Goal: Communication & Community: Share content

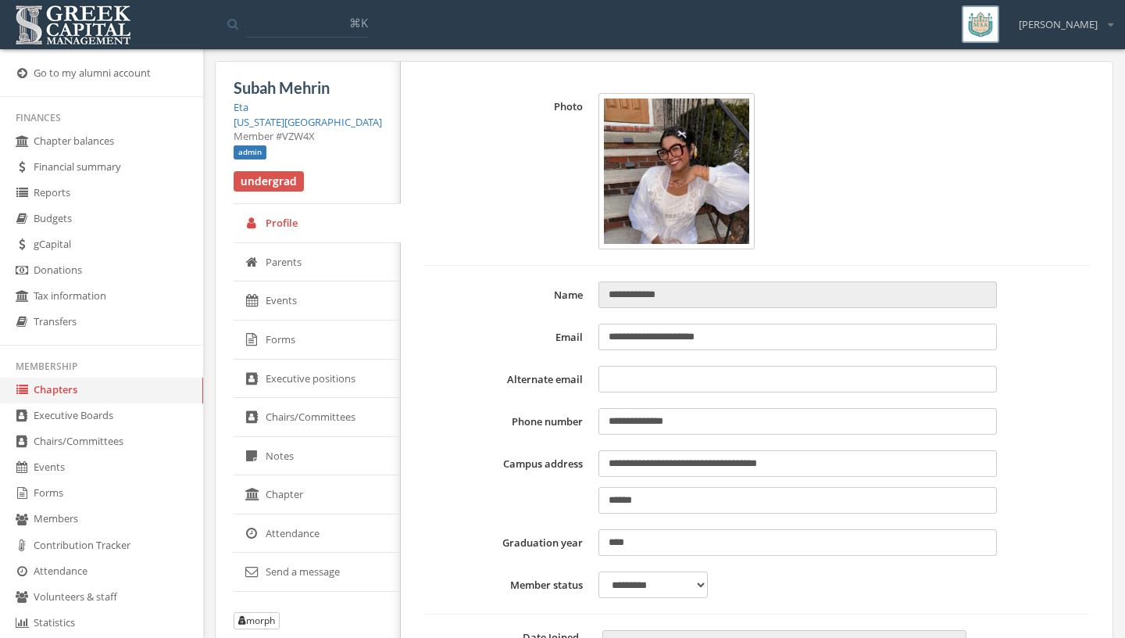
select select "******"
click at [101, 398] on link "Chapters" at bounding box center [101, 390] width 203 height 26
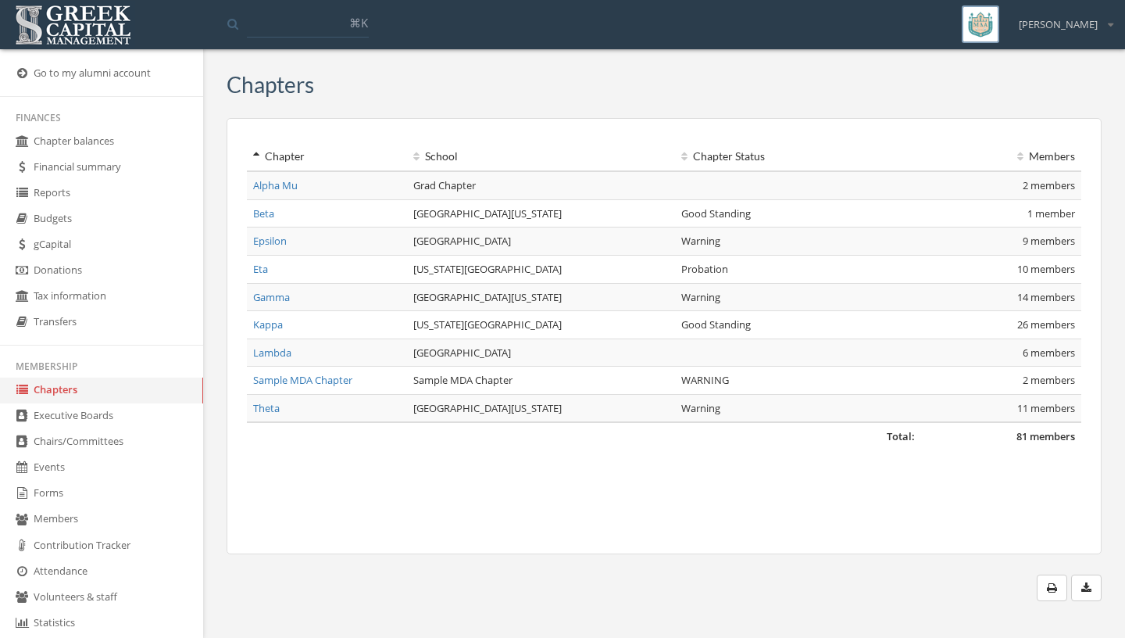
click at [106, 423] on link "Executive Boards" at bounding box center [101, 416] width 203 height 26
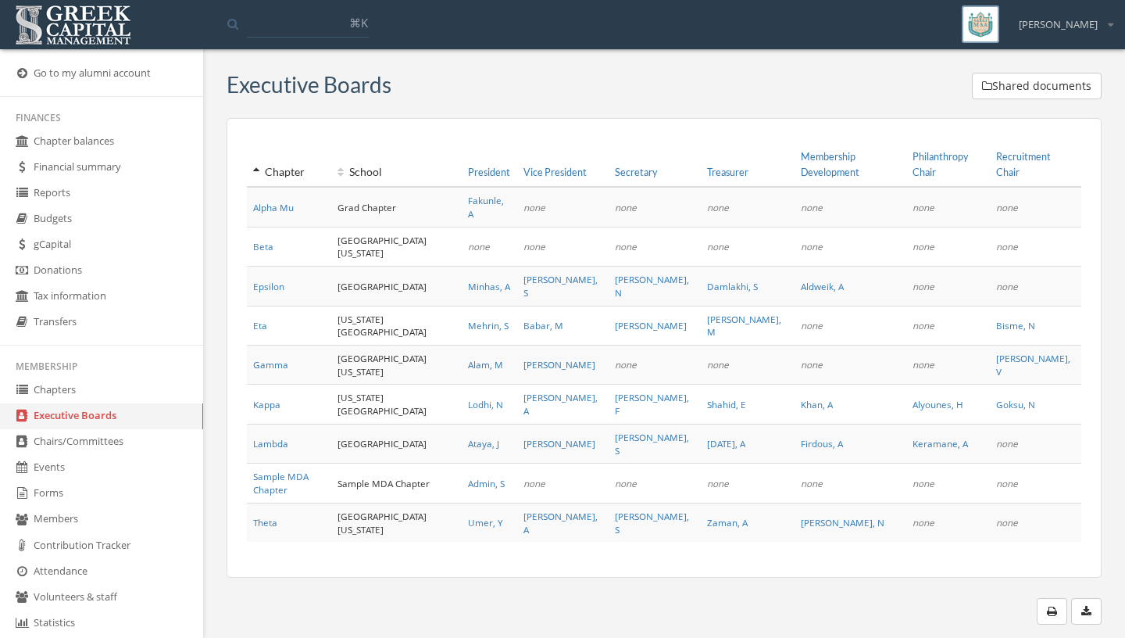
click at [267, 280] on link "Epsilon" at bounding box center [268, 286] width 31 height 13
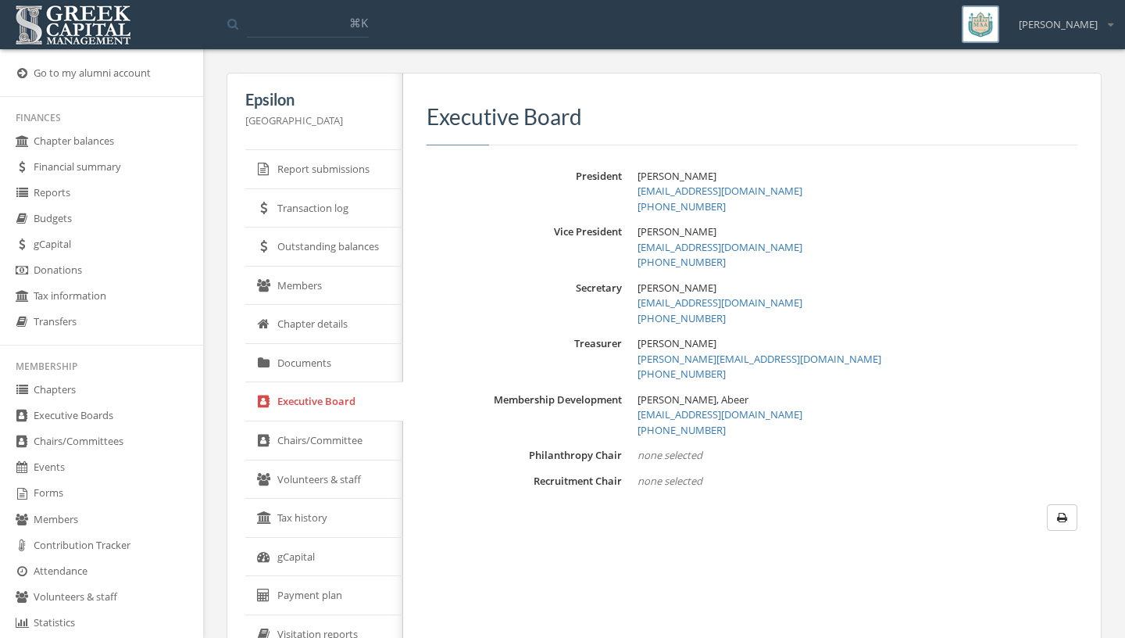
click at [113, 423] on link "Executive Boards" at bounding box center [101, 416] width 203 height 26
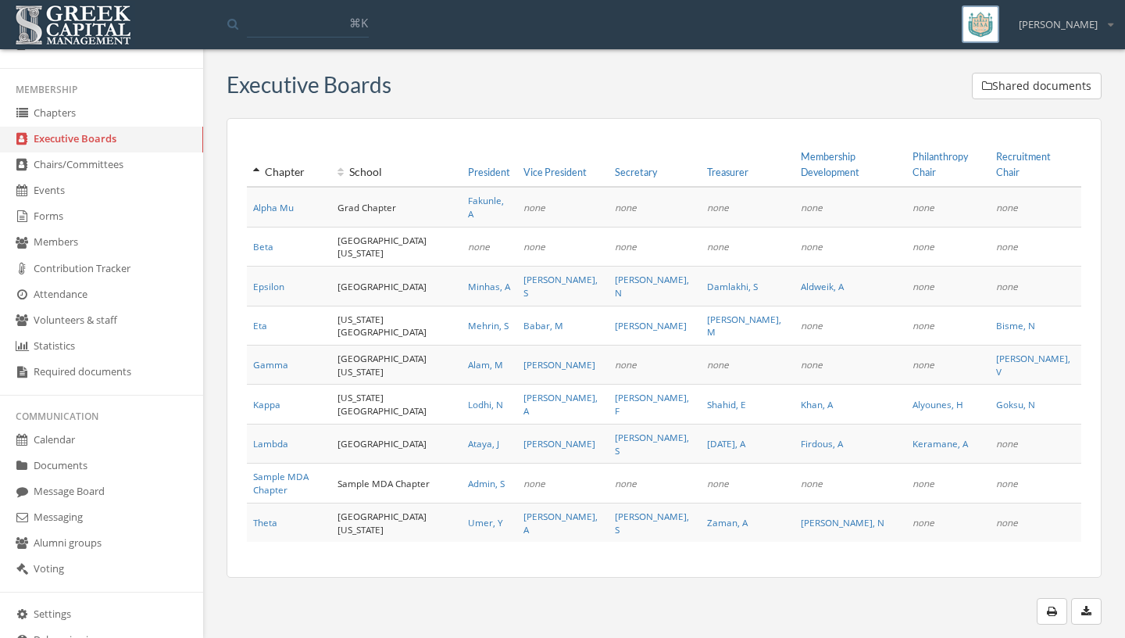
scroll to position [279, 0]
click at [103, 494] on link "Message Board" at bounding box center [101, 490] width 203 height 26
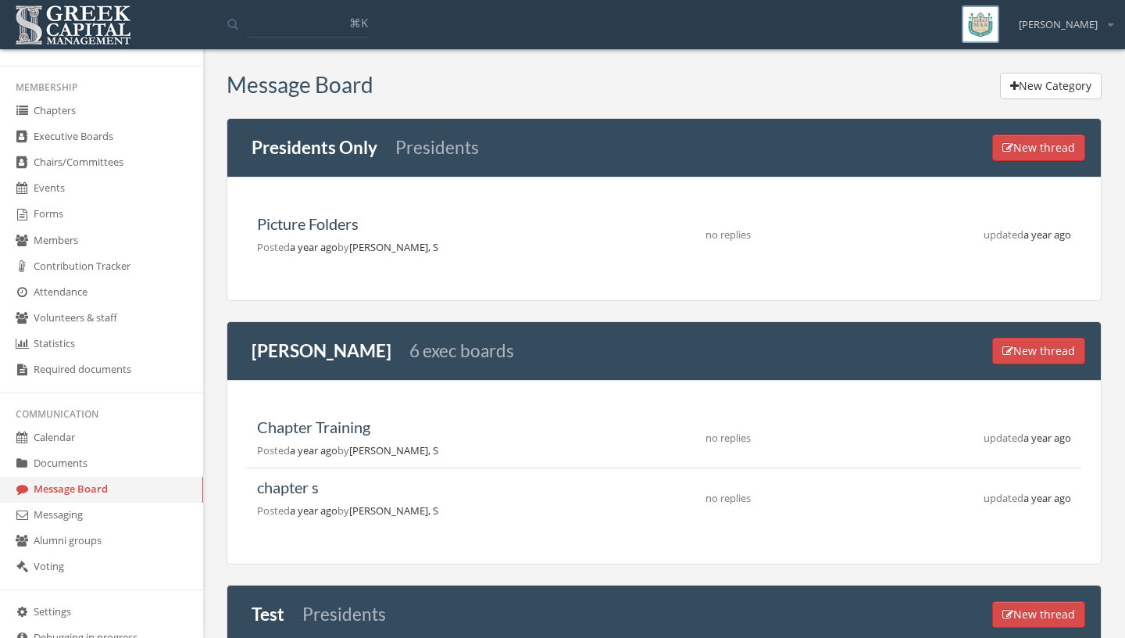
click at [56, 512] on ul "Finances Chapter balances Financial summary Reports Budgets gCapital Donations …" at bounding box center [101, 258] width 203 height 863
click at [56, 516] on link "Messaging" at bounding box center [101, 516] width 203 height 26
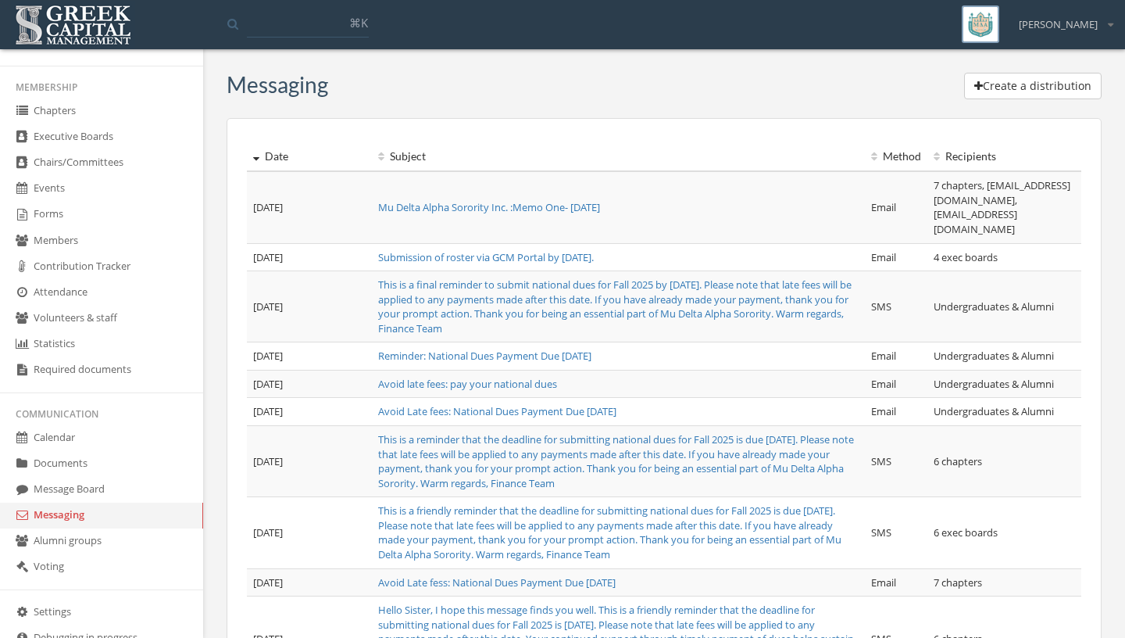
click at [1011, 80] on button "Create a distribution" at bounding box center [1033, 86] width 138 height 27
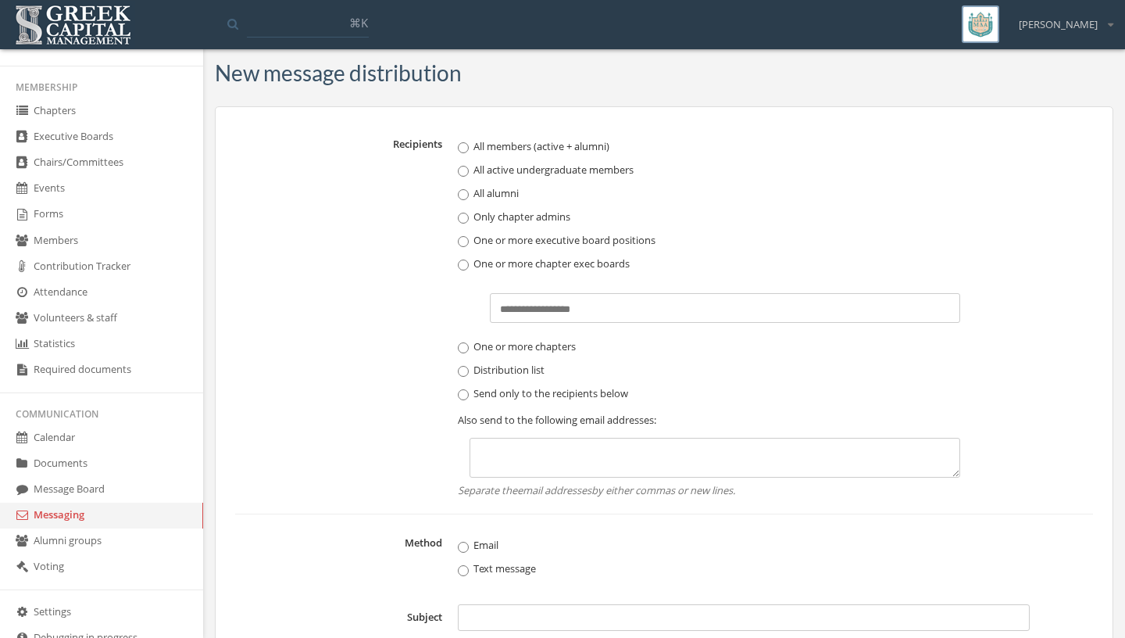
click at [520, 304] on input "text" at bounding box center [540, 309] width 81 height 15
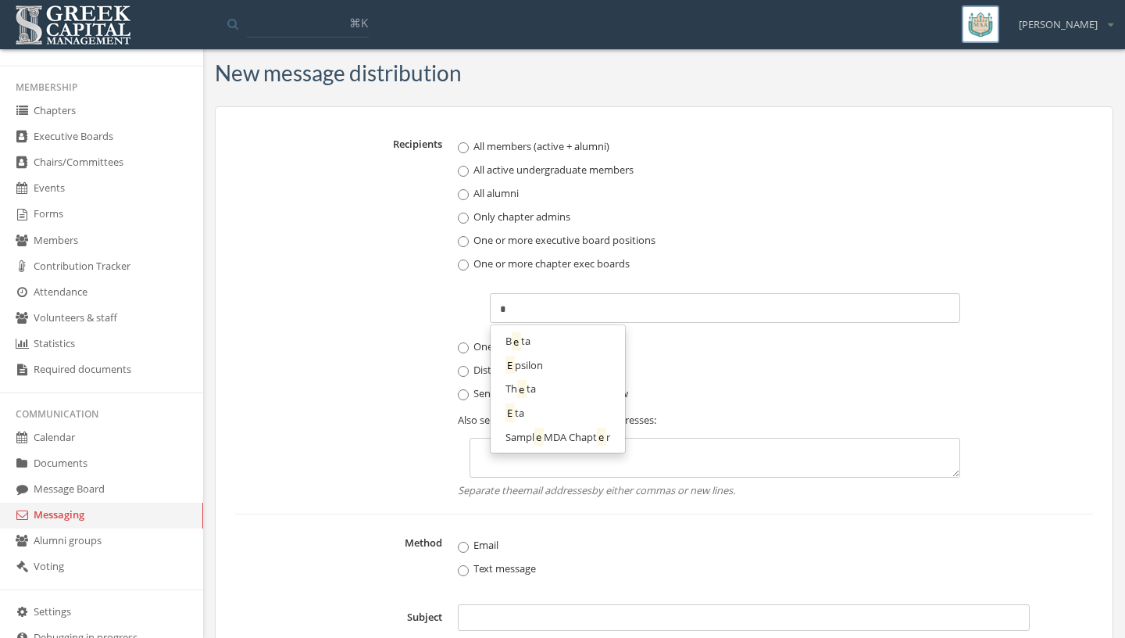
type input "*"
click at [532, 410] on link "E ta" at bounding box center [557, 413] width 123 height 24
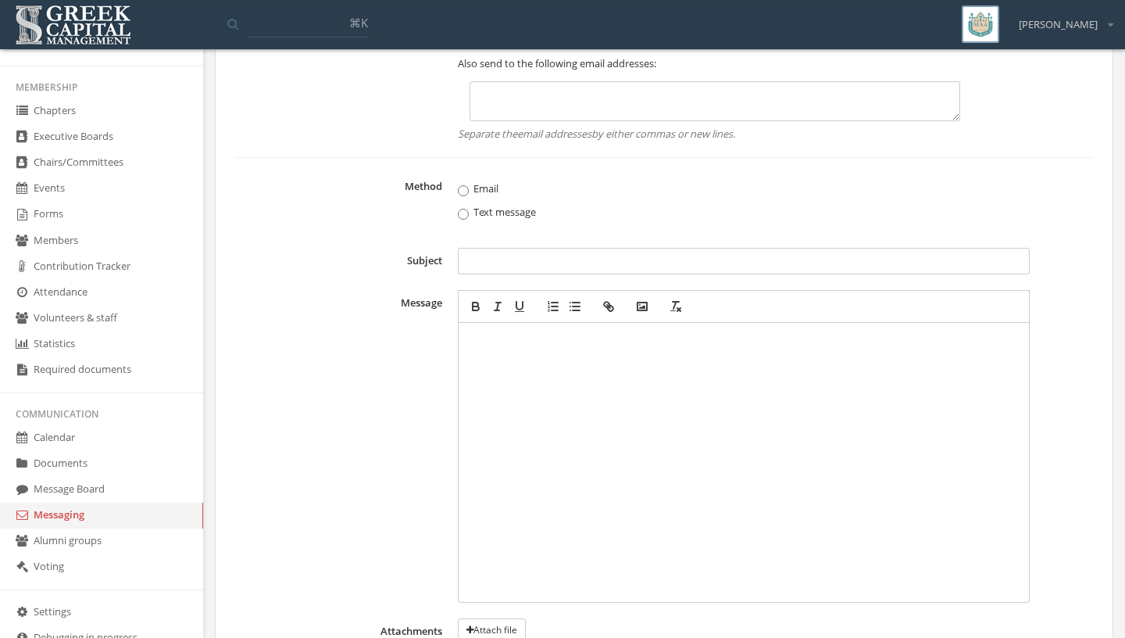
scroll to position [392, 0]
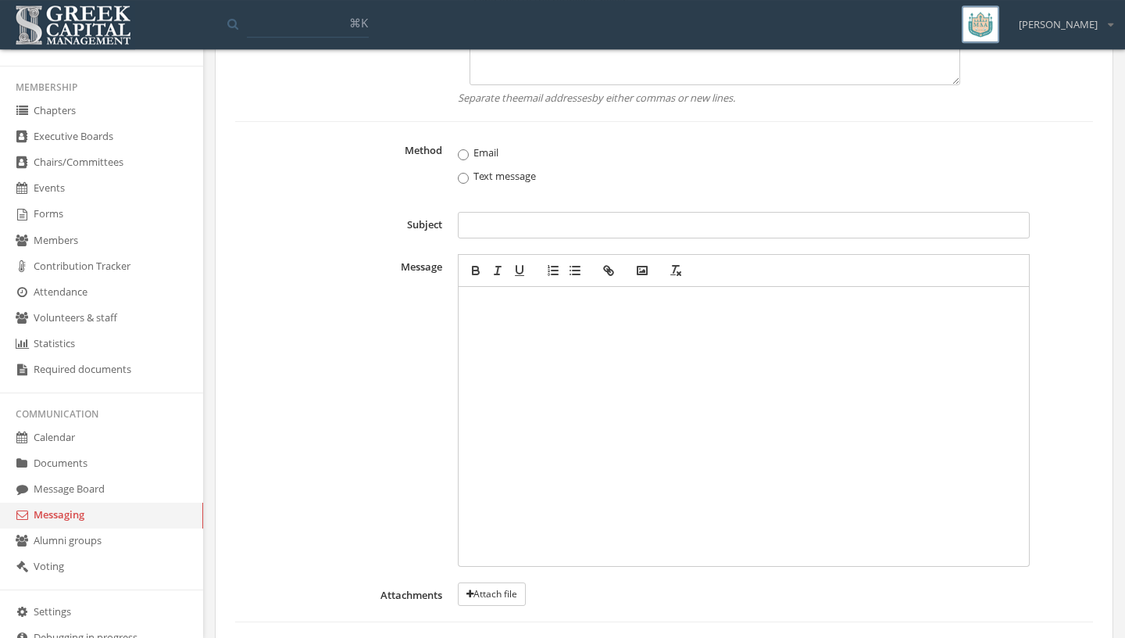
click at [751, 442] on div at bounding box center [744, 426] width 556 height 264
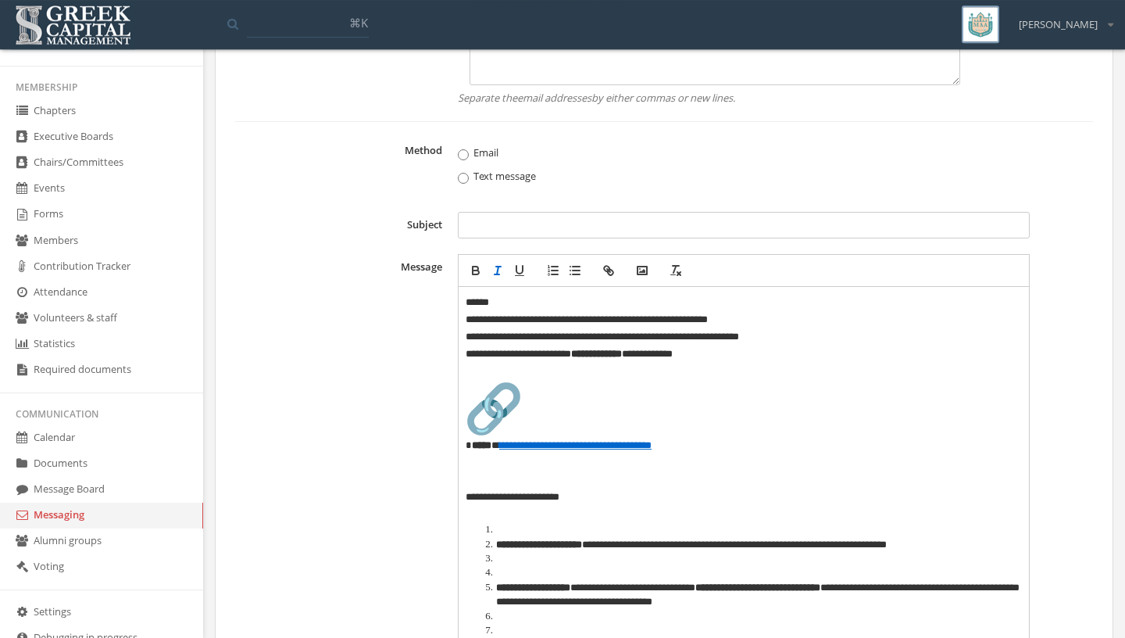
scroll to position [1192, 0]
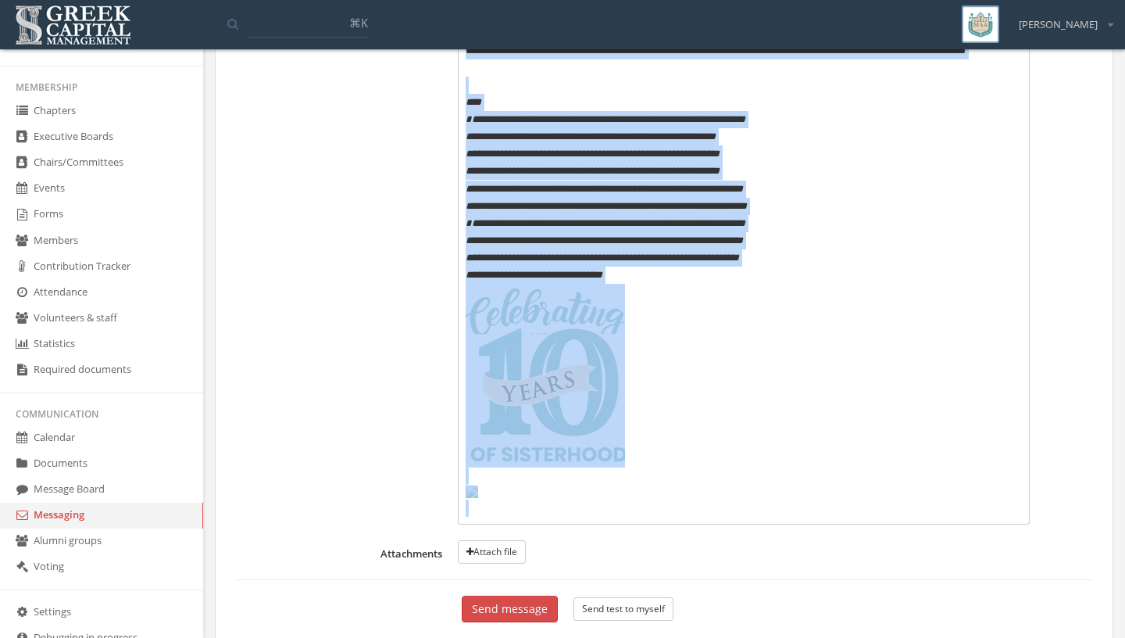
drag, startPoint x: 466, startPoint y: 442, endPoint x: 659, endPoint y: 637, distance: 274.7
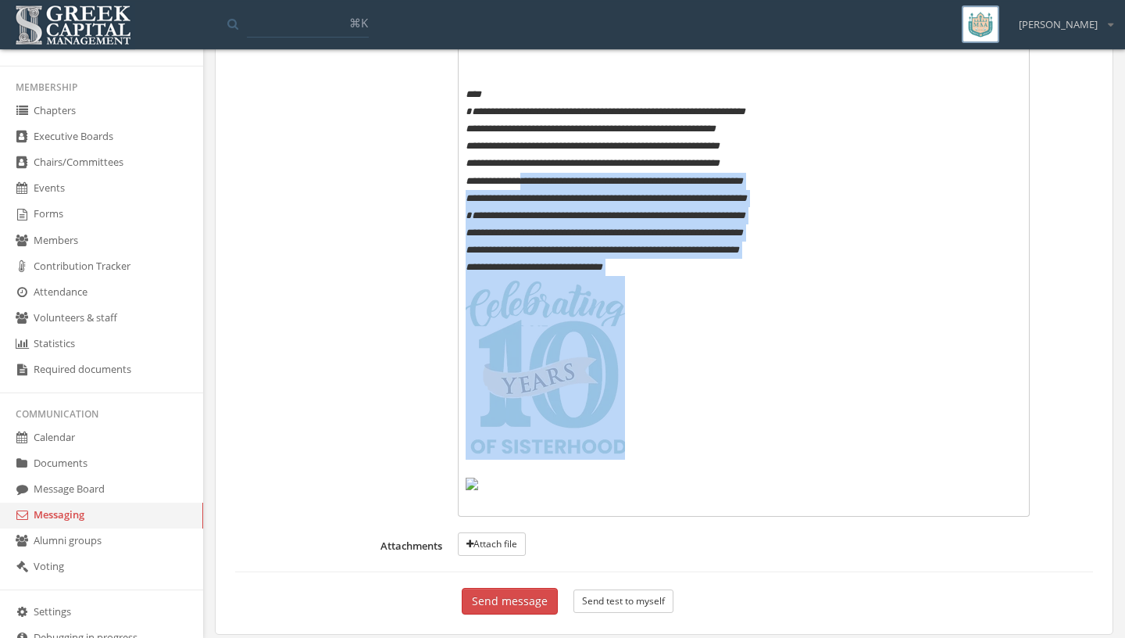
drag, startPoint x: 653, startPoint y: 441, endPoint x: 535, endPoint y: 185, distance: 281.5
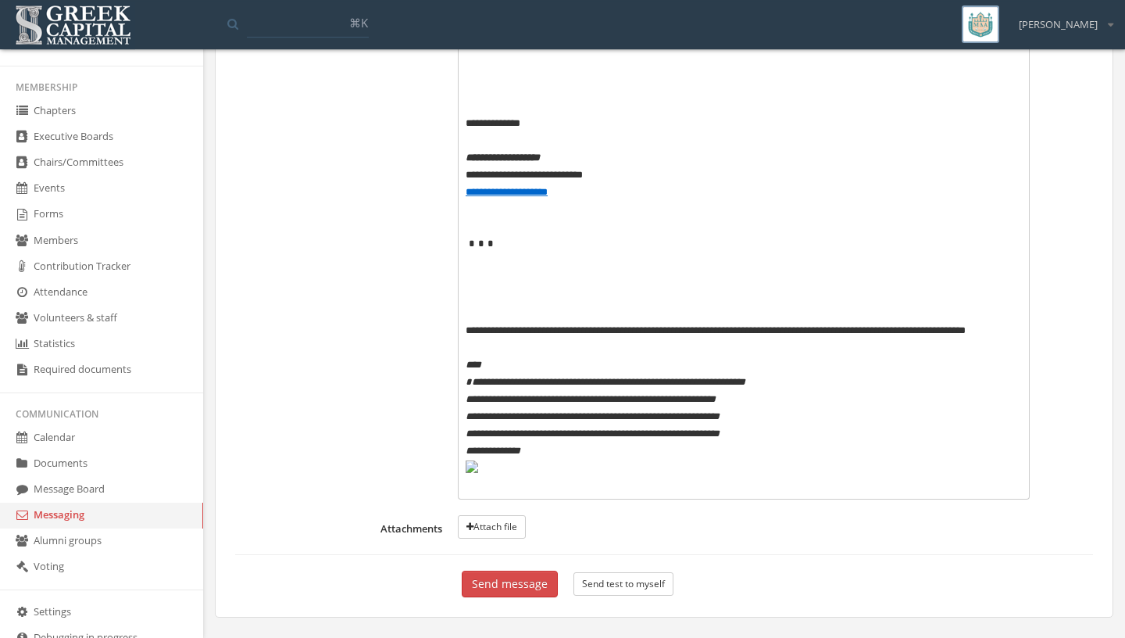
scroll to position [1329, 0]
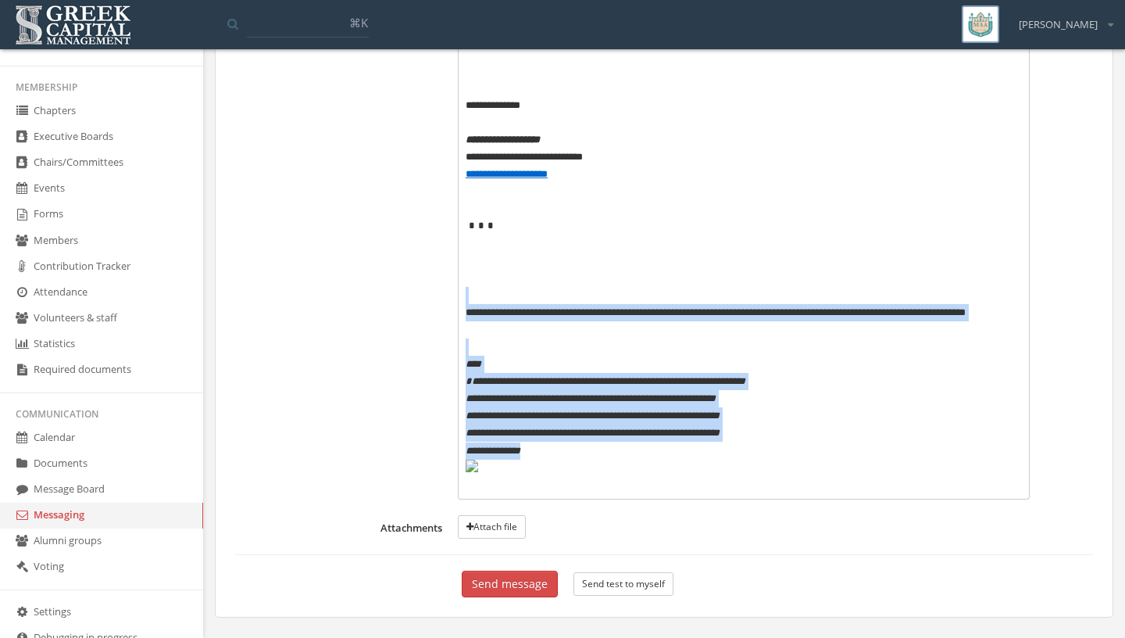
drag, startPoint x: 674, startPoint y: 448, endPoint x: 483, endPoint y: 295, distance: 245.2
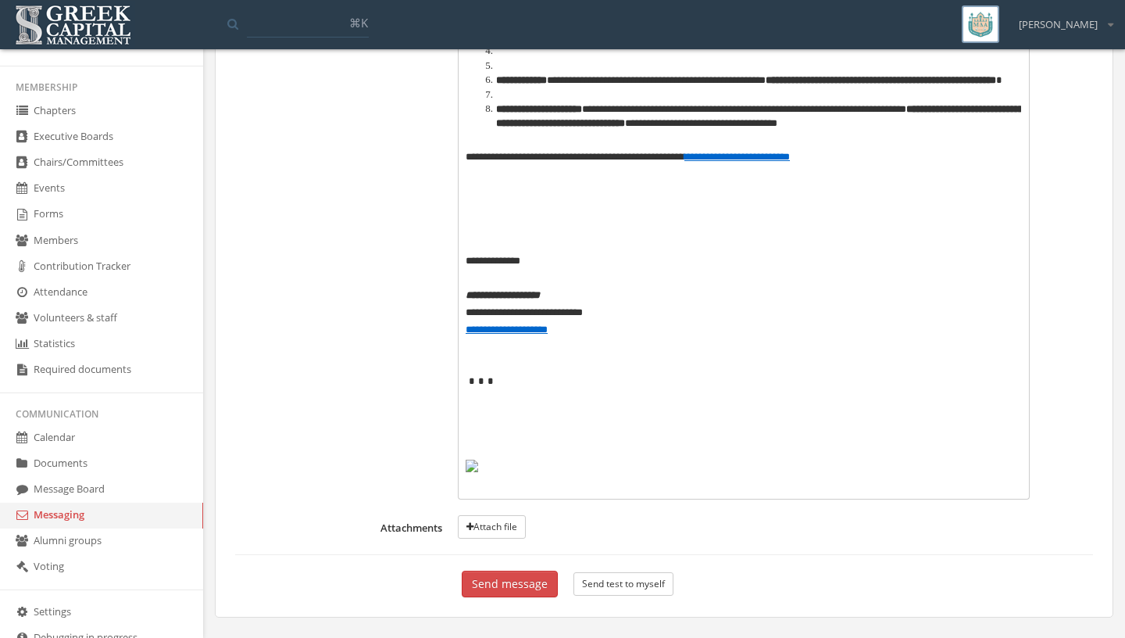
scroll to position [1174, 0]
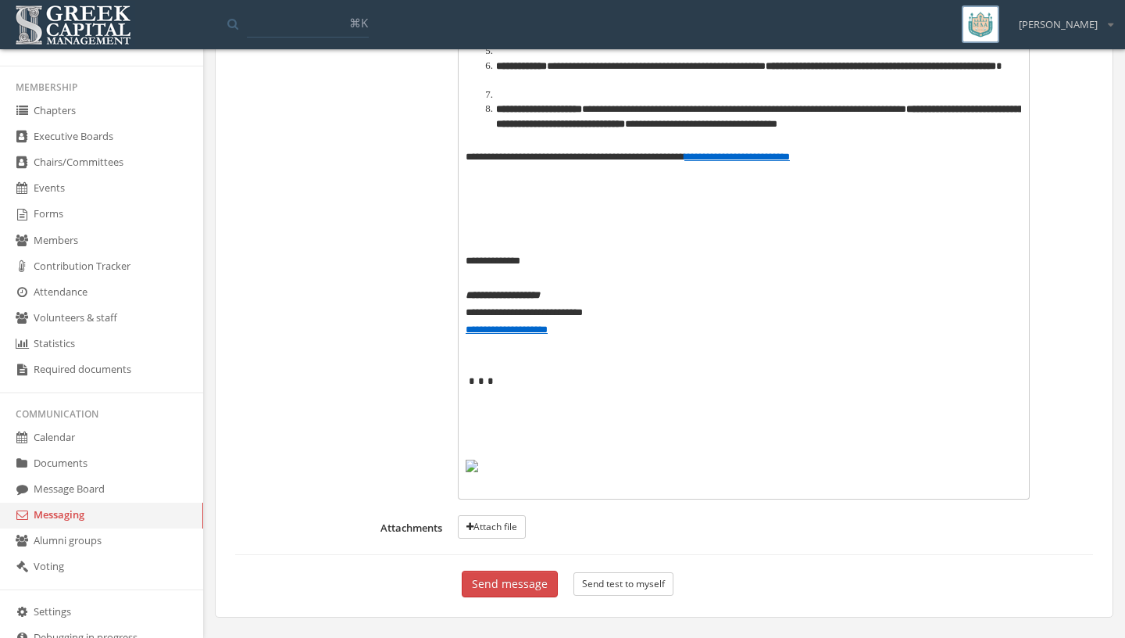
click at [532, 222] on p at bounding box center [744, 225] width 556 height 17
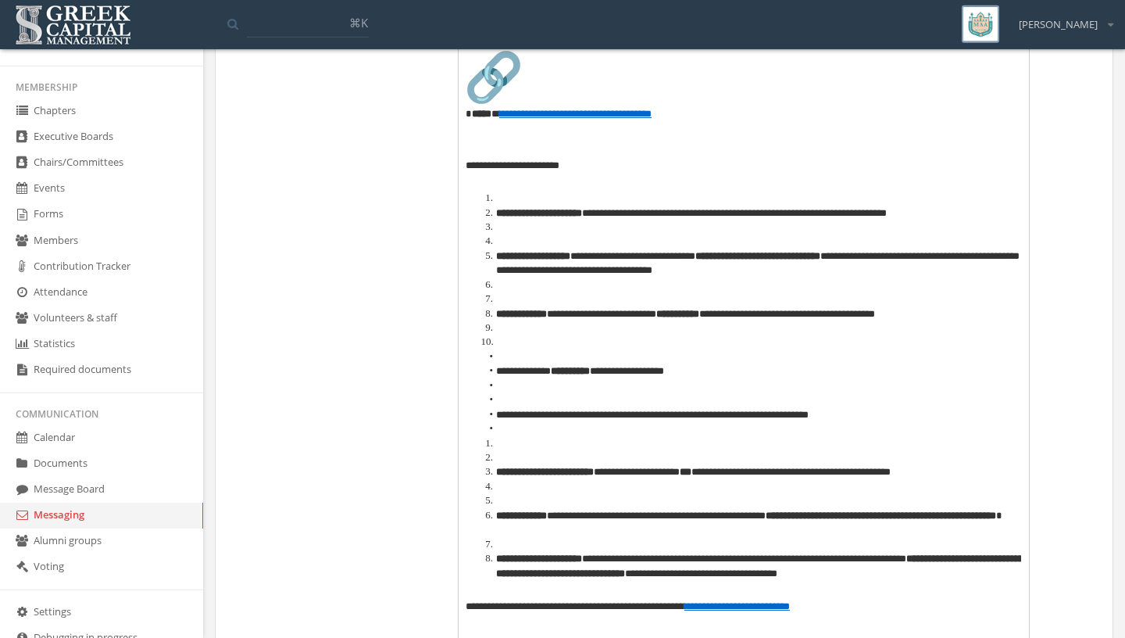
scroll to position [689, 0]
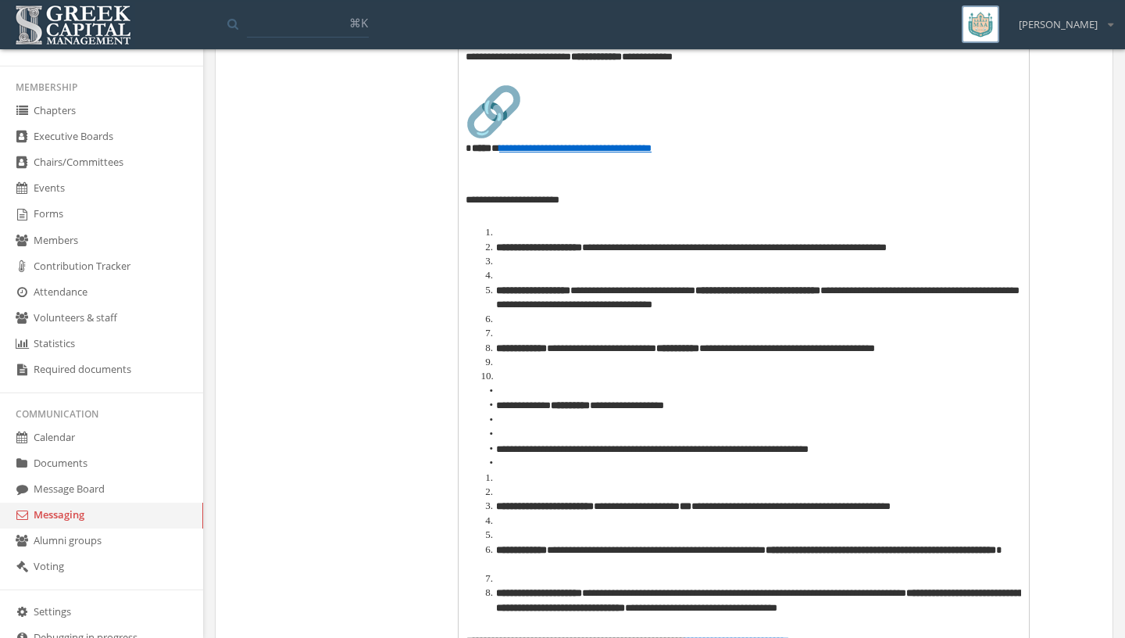
click at [603, 216] on p at bounding box center [744, 217] width 556 height 17
